Goal: Task Accomplishment & Management: Manage account settings

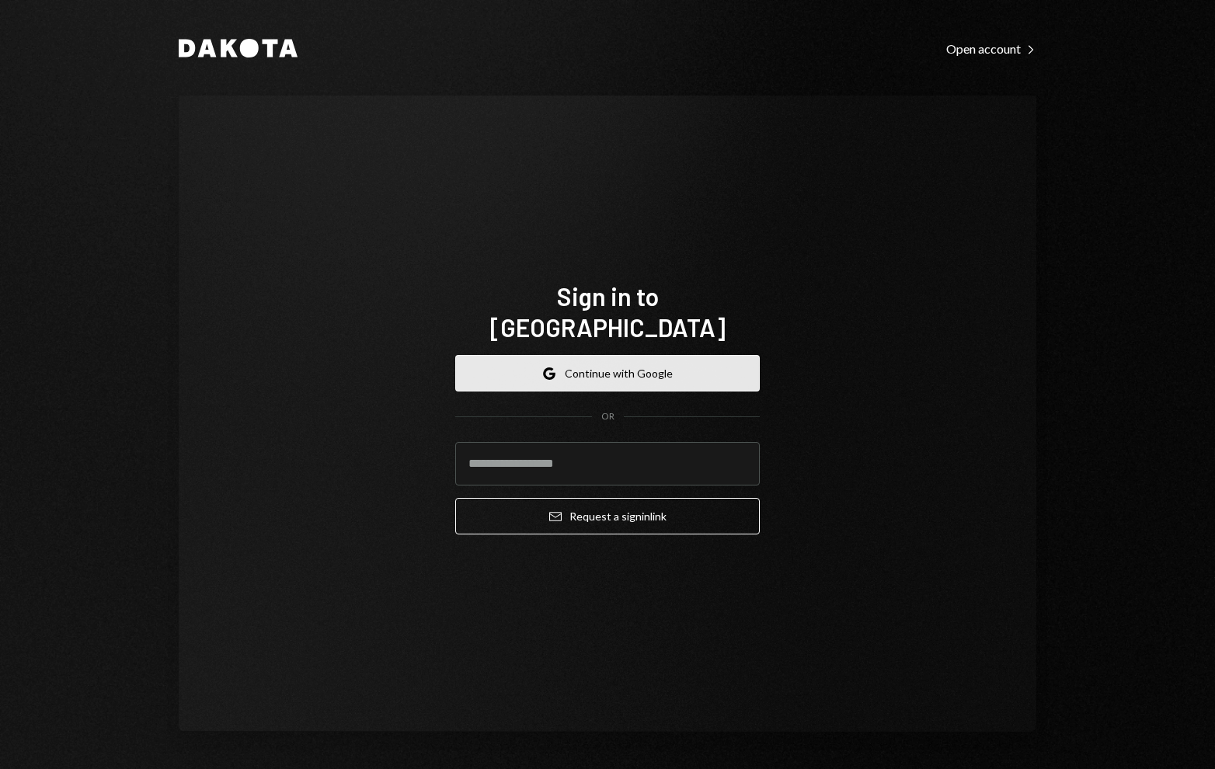
click at [653, 367] on button "Google Continue with Google" at bounding box center [607, 373] width 305 height 37
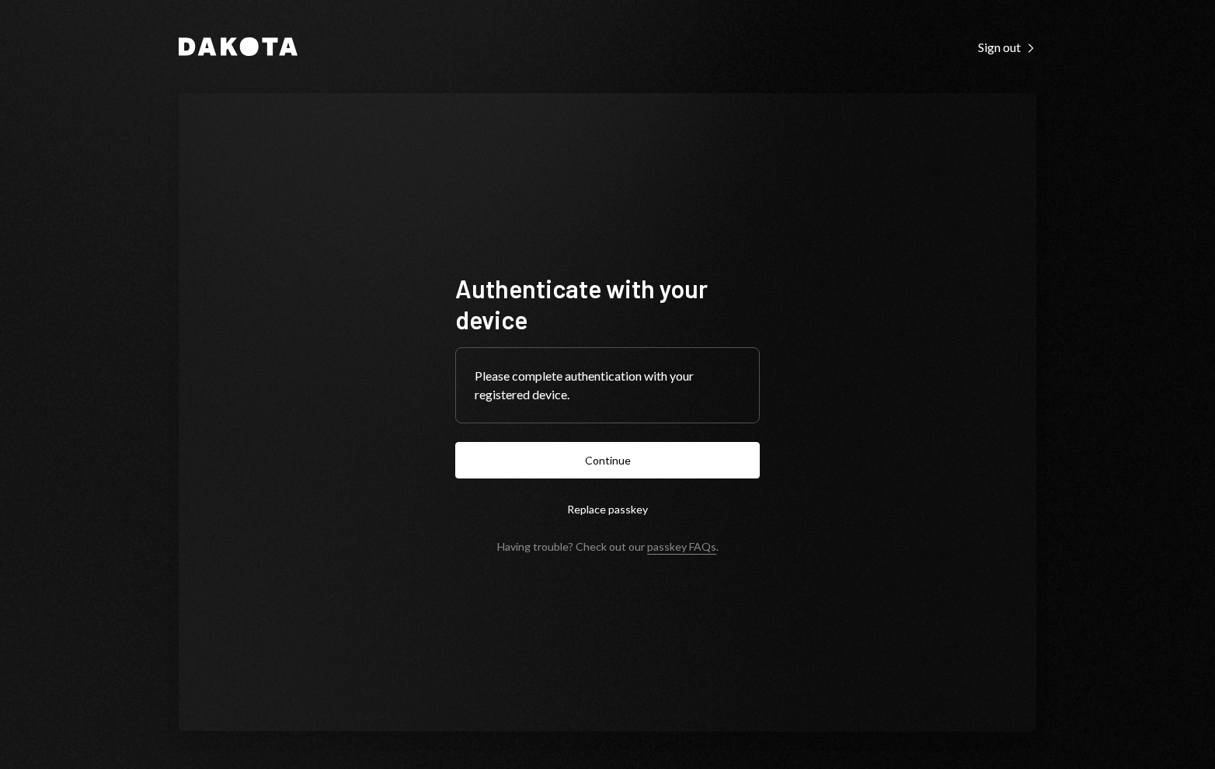
drag, startPoint x: 646, startPoint y: 468, endPoint x: 667, endPoint y: 468, distance: 20.2
click at [646, 468] on button "Continue" at bounding box center [607, 460] width 305 height 37
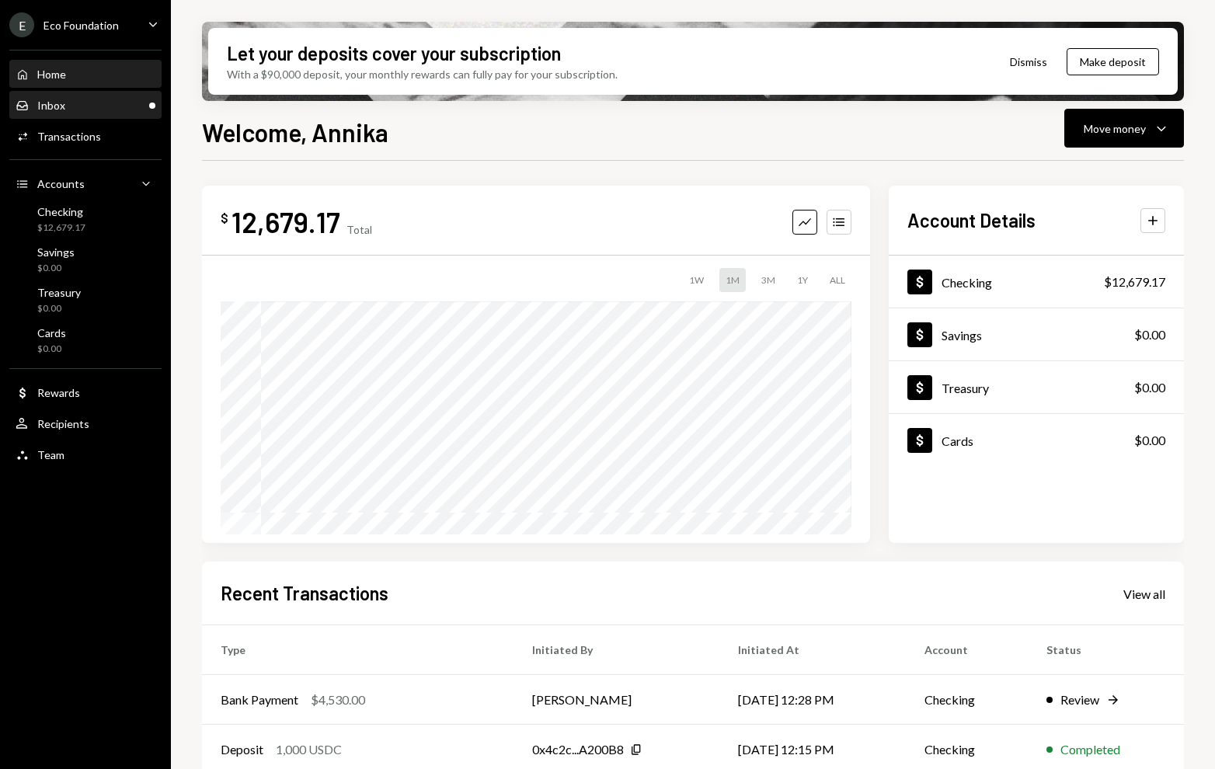
click at [96, 112] on div "Inbox Inbox" at bounding box center [86, 105] width 140 height 26
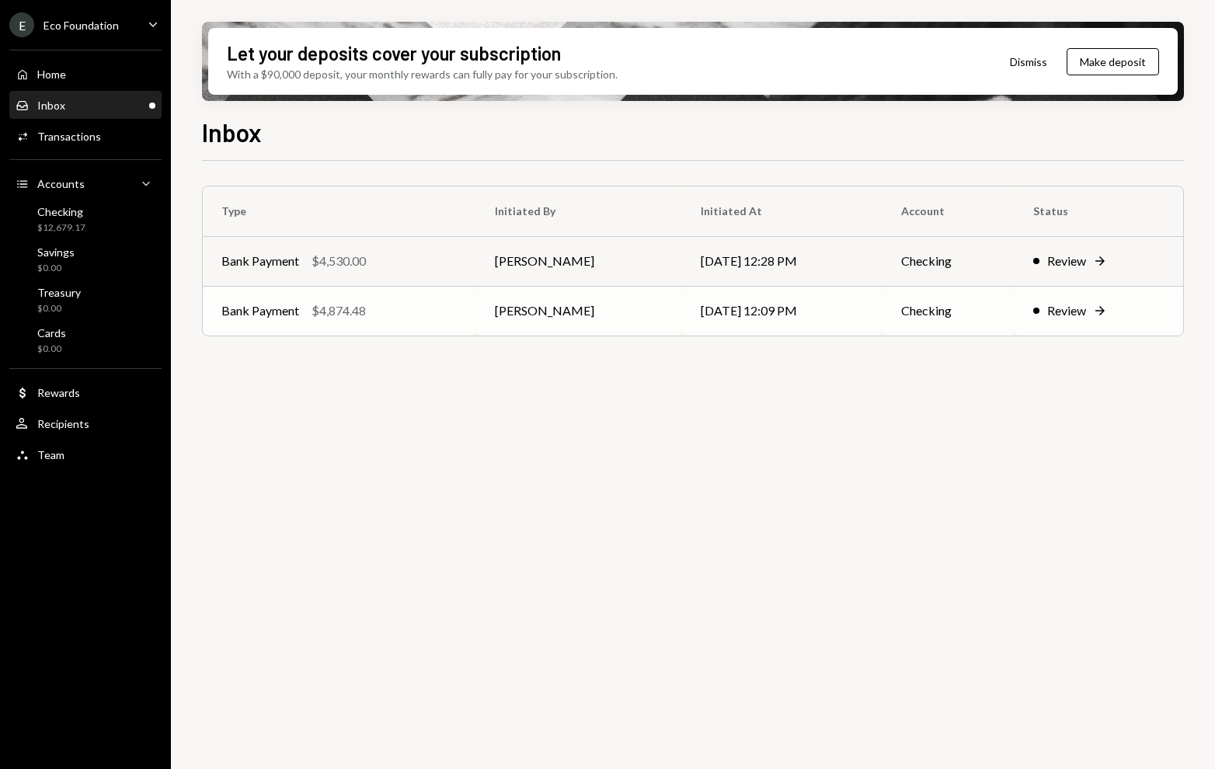
click at [346, 319] on div "$4,874.48" at bounding box center [339, 310] width 54 height 19
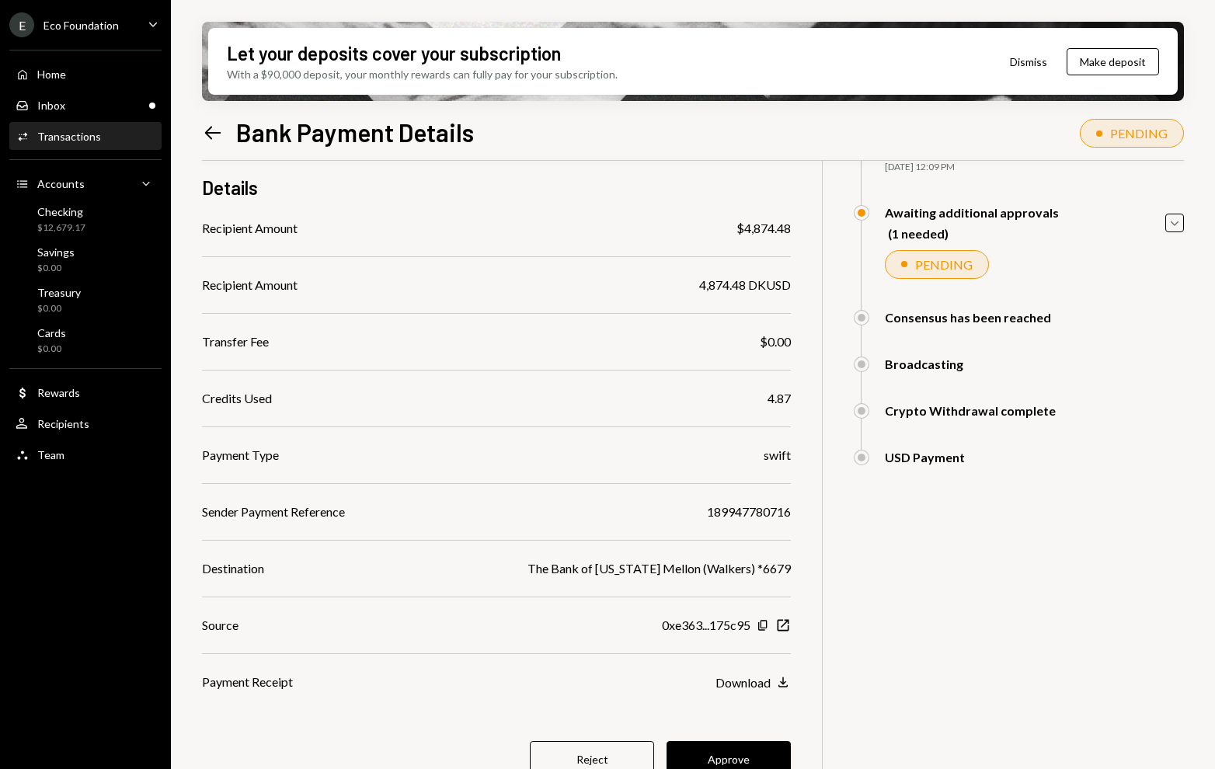
scroll to position [142, 0]
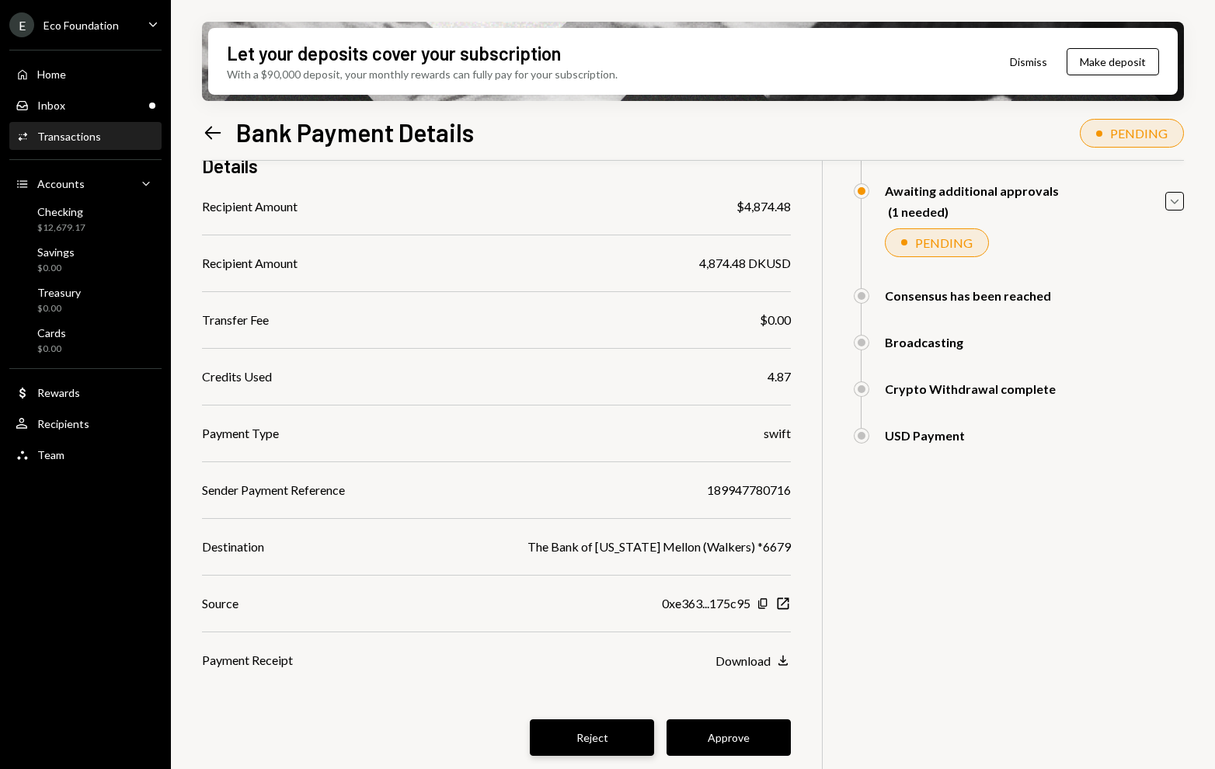
click at [587, 724] on button "Reject" at bounding box center [592, 737] width 124 height 37
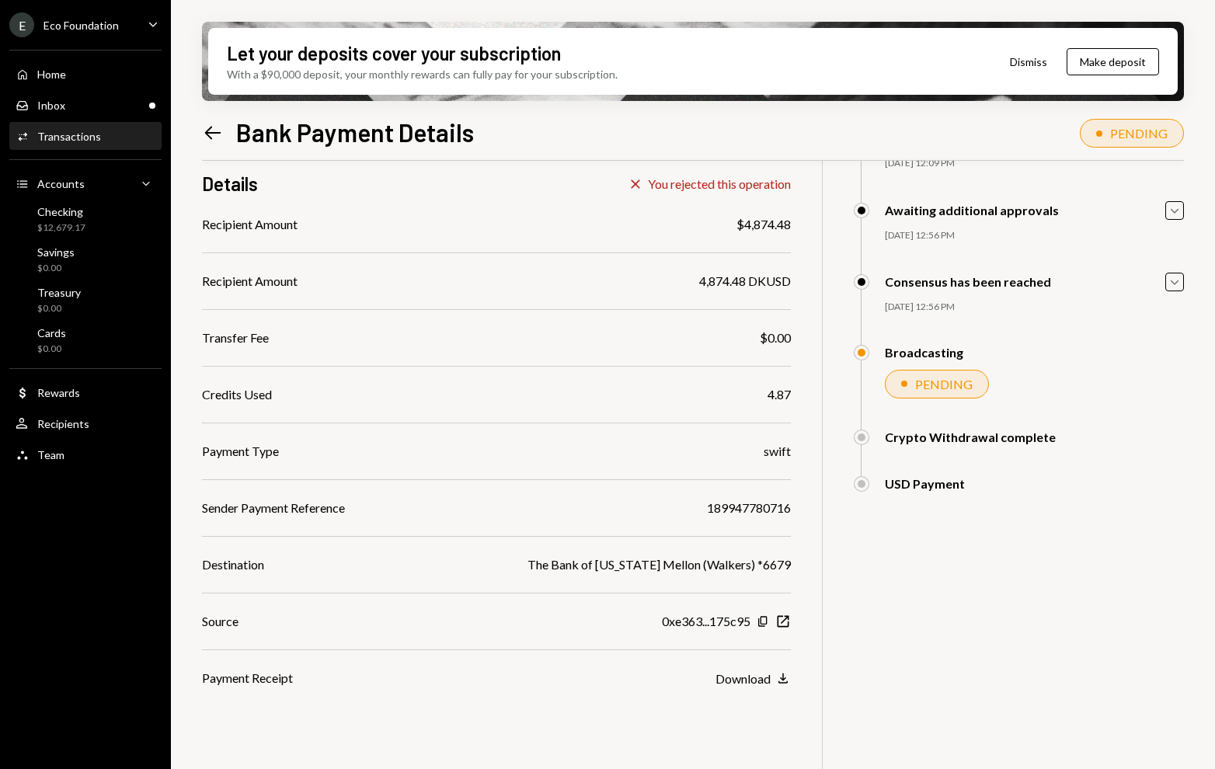
scroll to position [0, 0]
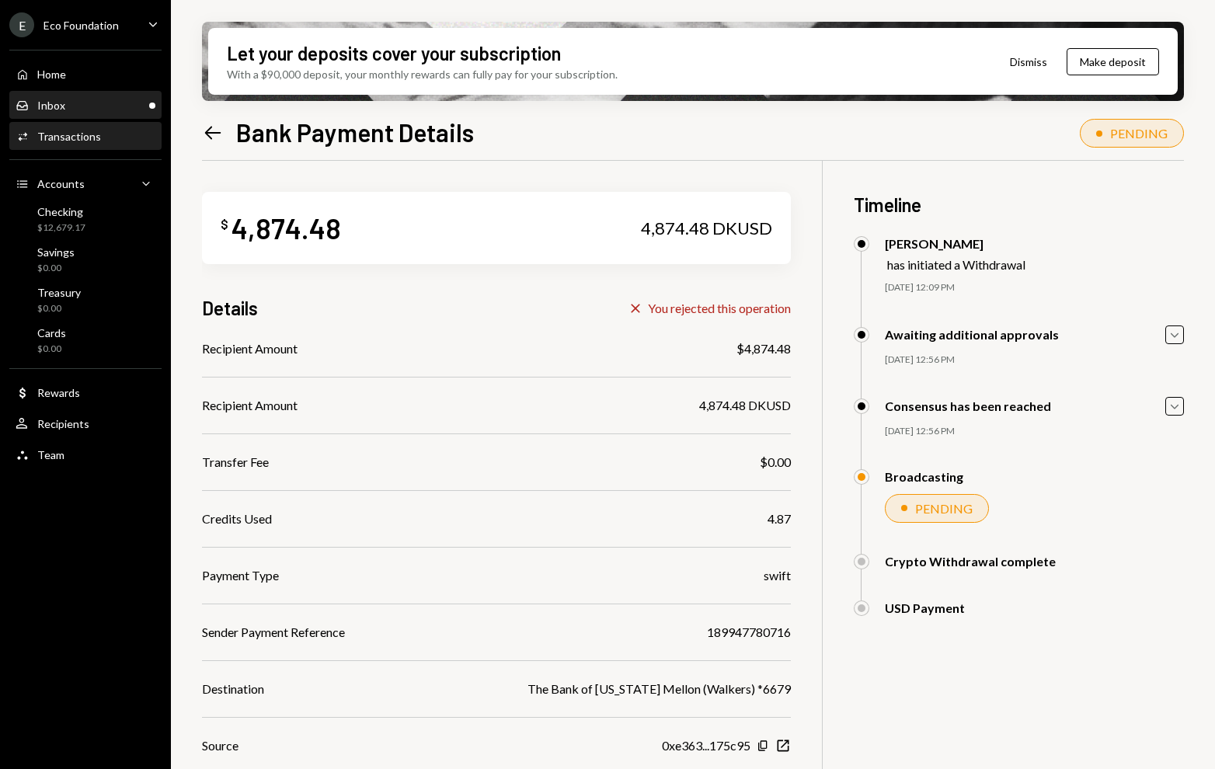
click at [78, 108] on div "Inbox Inbox" at bounding box center [86, 106] width 140 height 14
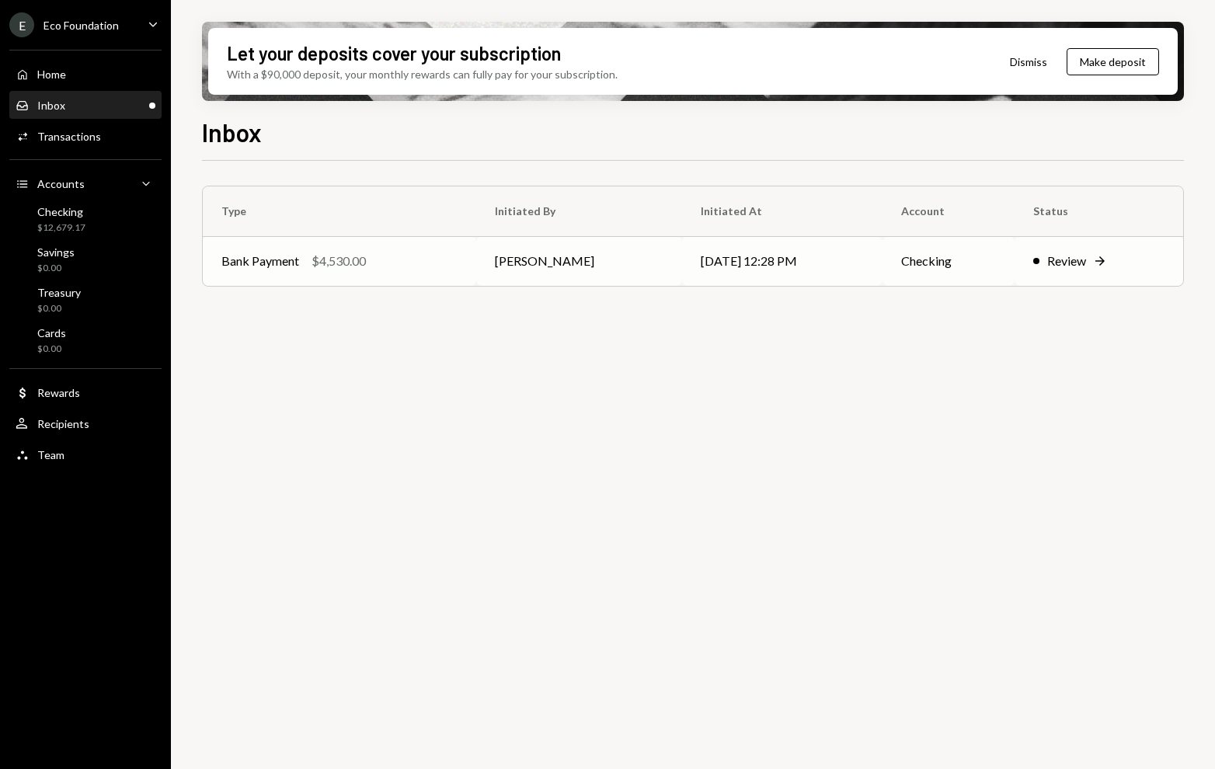
click at [336, 249] on td "Bank Payment $4,530.00" at bounding box center [339, 261] width 273 height 50
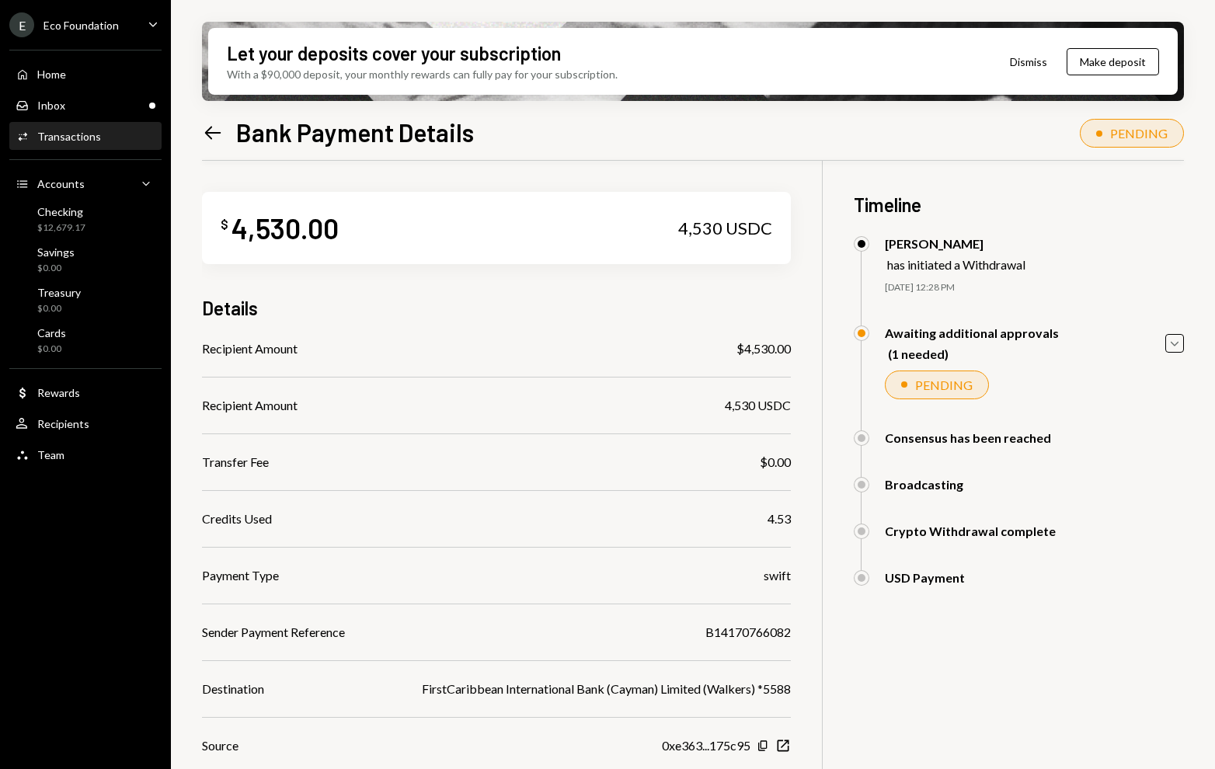
scroll to position [142, 0]
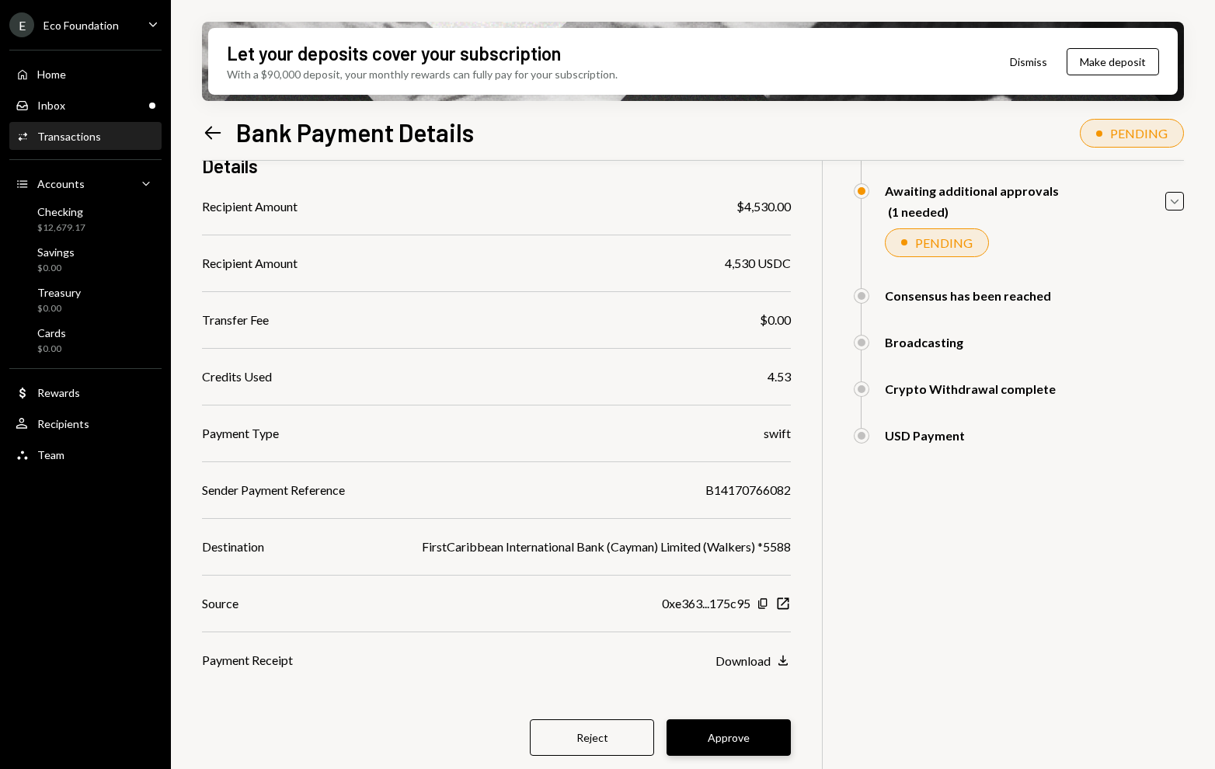
click at [724, 740] on button "Approve" at bounding box center [729, 737] width 124 height 37
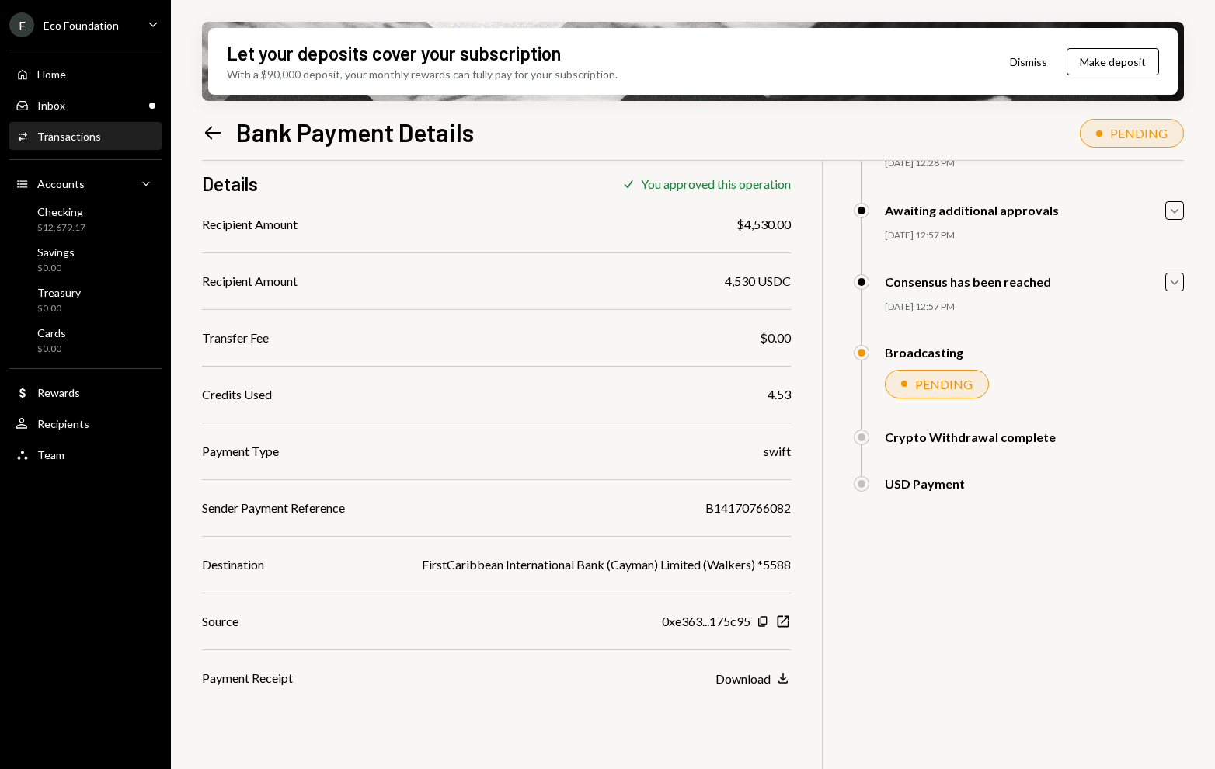
scroll to position [124, 0]
click at [89, 102] on div "Inbox Inbox" at bounding box center [86, 106] width 140 height 14
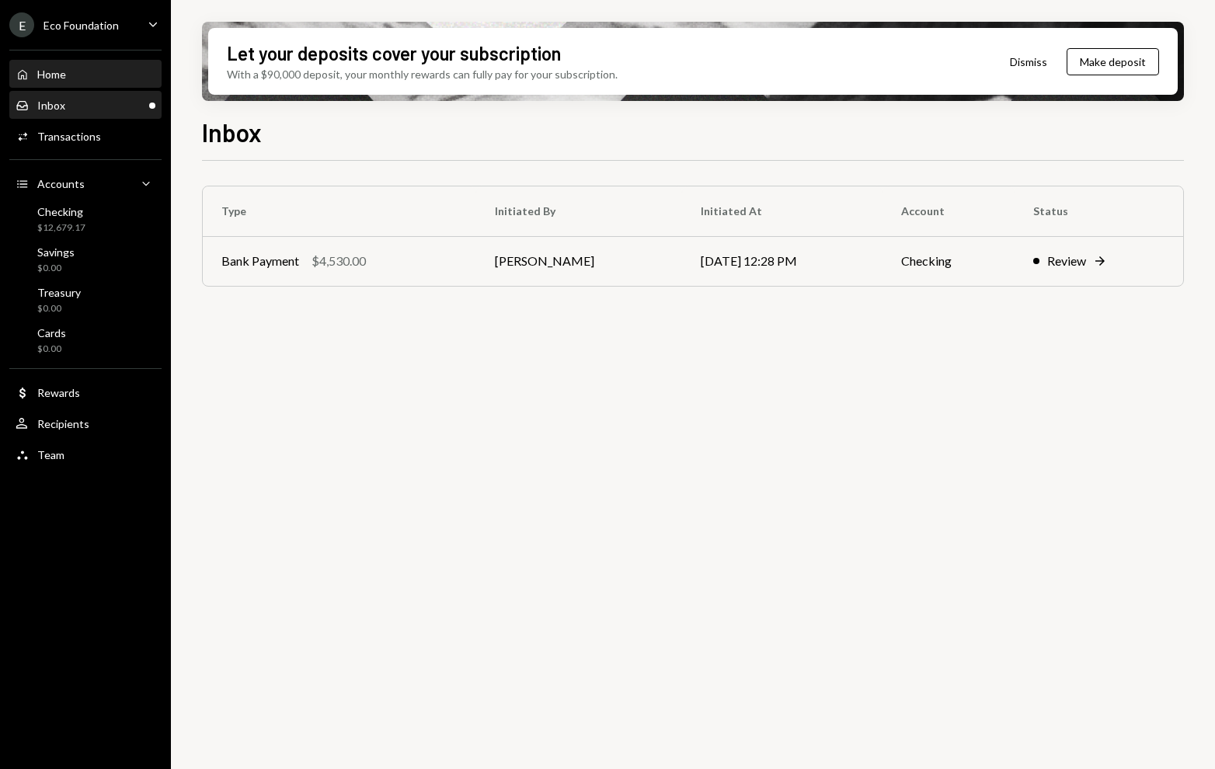
click at [82, 83] on div "Home Home" at bounding box center [86, 74] width 140 height 26
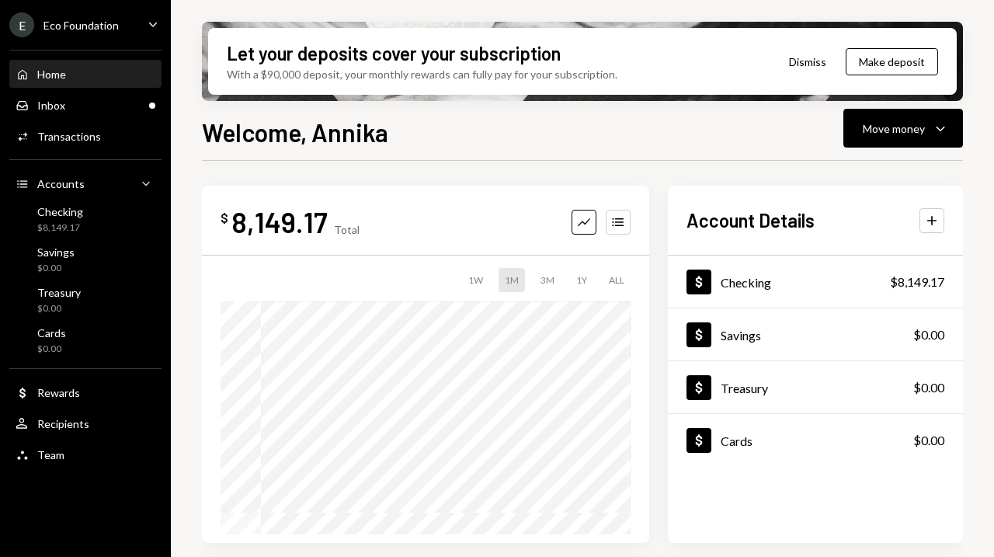
scroll to position [85, 0]
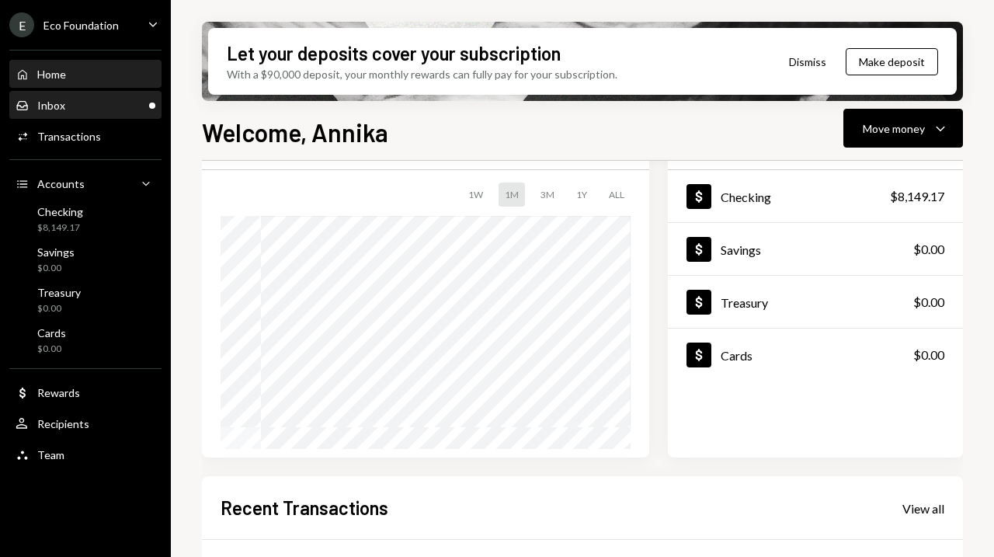
click at [99, 106] on div "Inbox Inbox" at bounding box center [86, 106] width 140 height 14
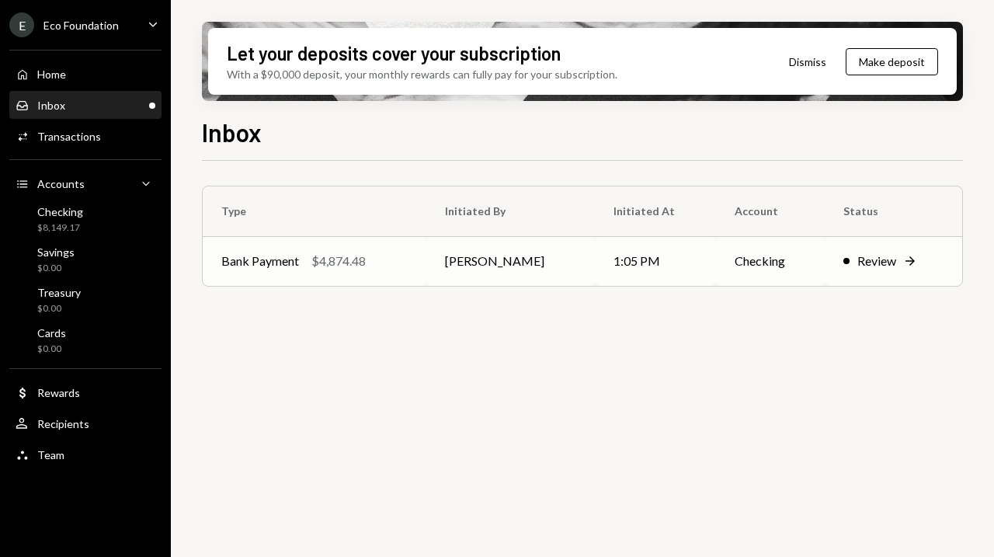
click at [359, 262] on div "$4,874.48" at bounding box center [339, 261] width 54 height 19
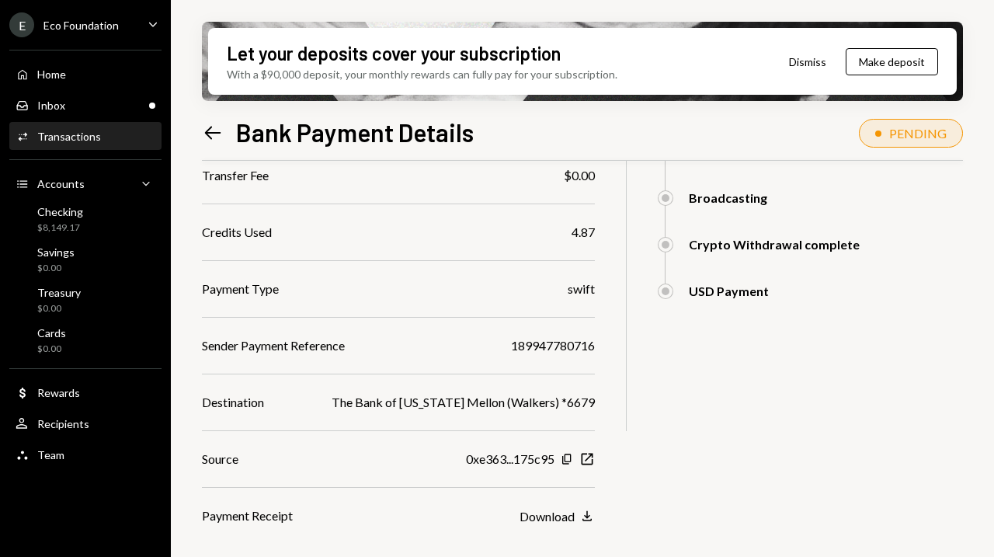
scroll to position [354, 0]
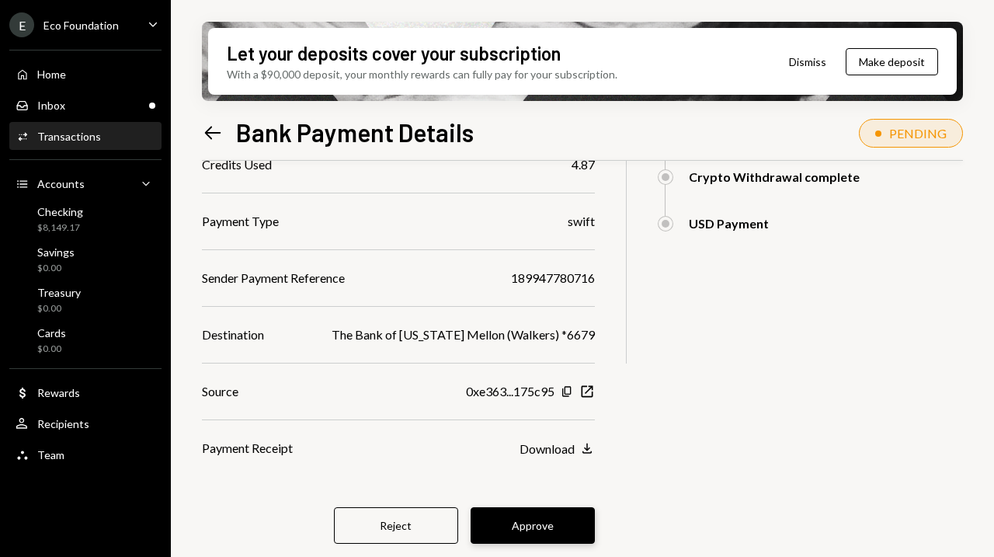
click at [527, 532] on button "Approve" at bounding box center [533, 525] width 124 height 37
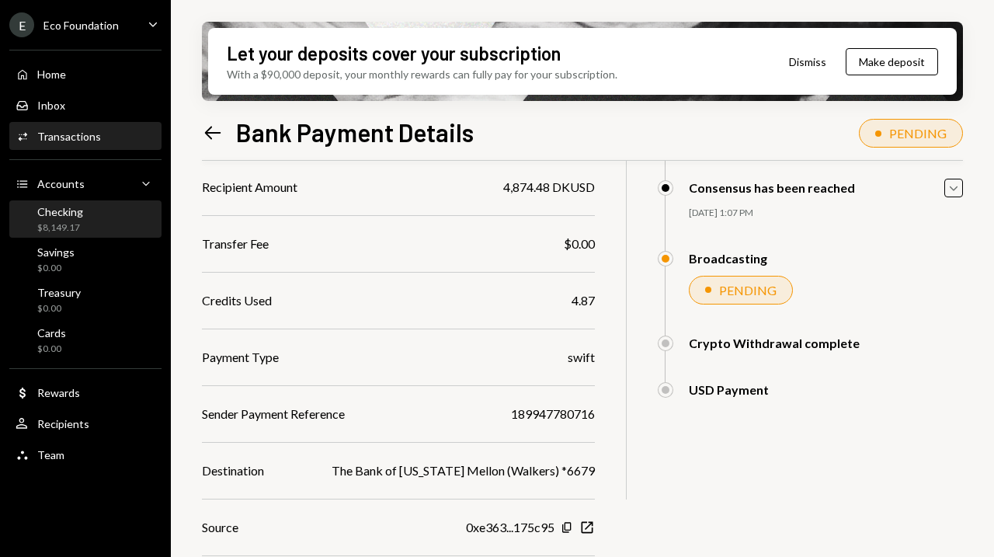
click at [75, 213] on div "Checking" at bounding box center [60, 211] width 46 height 13
